Goal: Browse casually

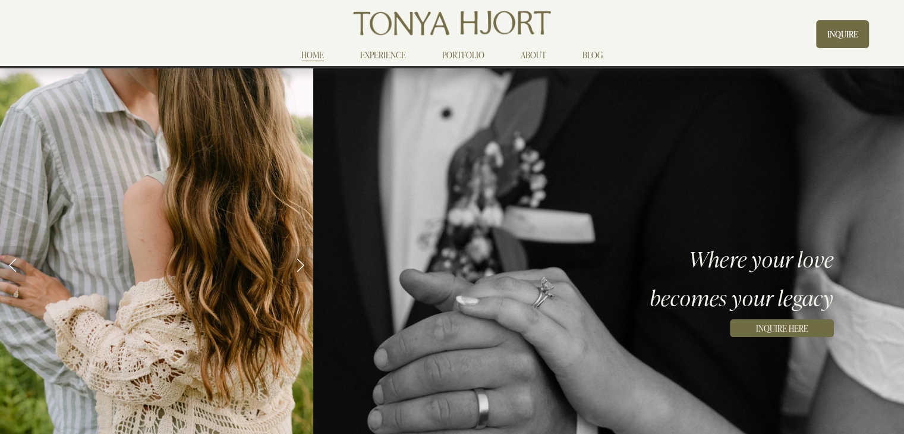
click at [301, 262] on link "Next Slide" at bounding box center [300, 264] width 26 height 36
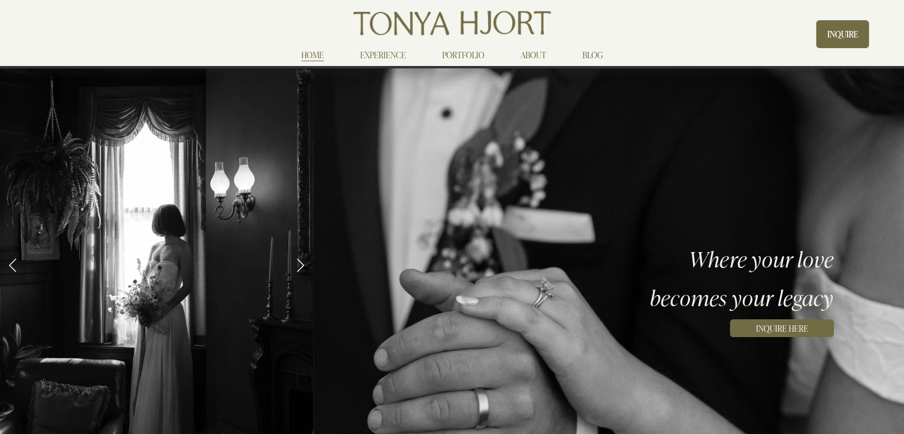
click at [166, 298] on img at bounding box center [156, 264] width 313 height 470
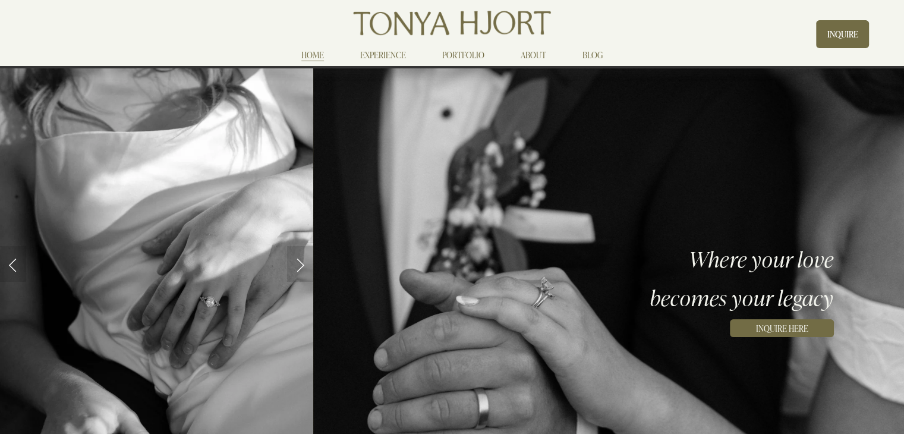
click at [166, 298] on img at bounding box center [156, 263] width 313 height 469
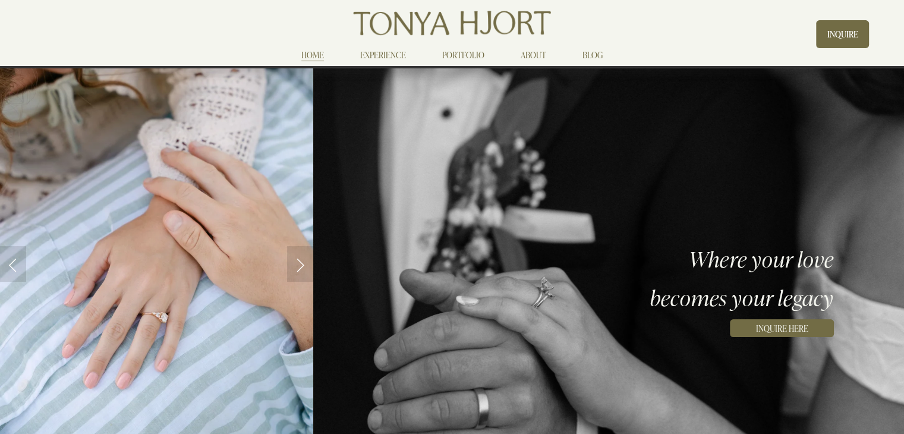
click at [314, 59] on link "HOME" at bounding box center [312, 55] width 23 height 14
